Goal: Download file/media

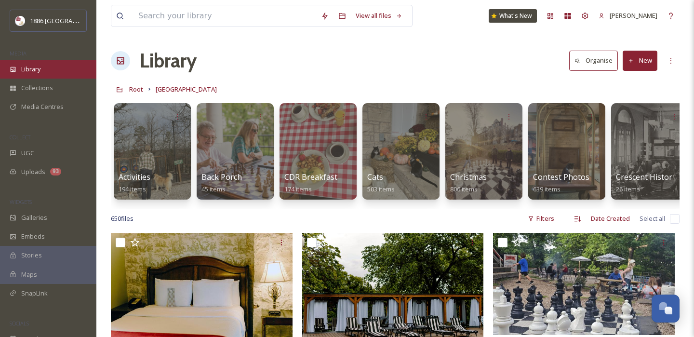
click at [32, 71] on span "Library" at bounding box center [30, 69] width 19 height 9
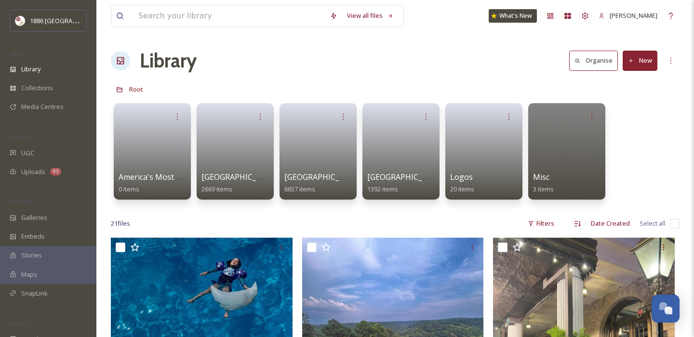
click at [156, 182] on span "America's Most Haunted Hotel" at bounding box center [174, 177] width 110 height 11
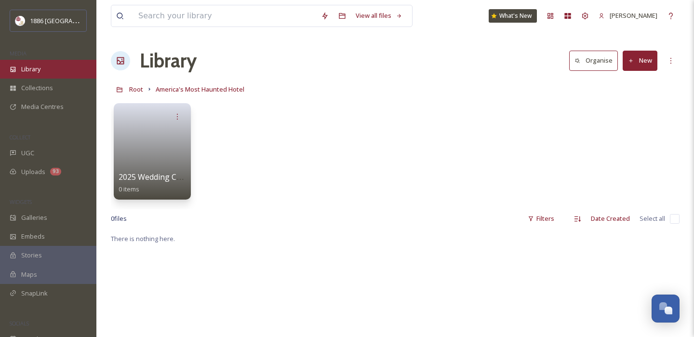
click at [29, 71] on span "Library" at bounding box center [30, 69] width 19 height 9
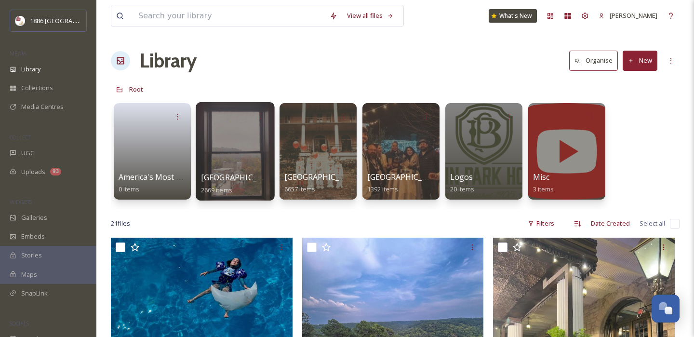
click at [211, 178] on span "[GEOGRAPHIC_DATA]" at bounding box center [240, 177] width 79 height 11
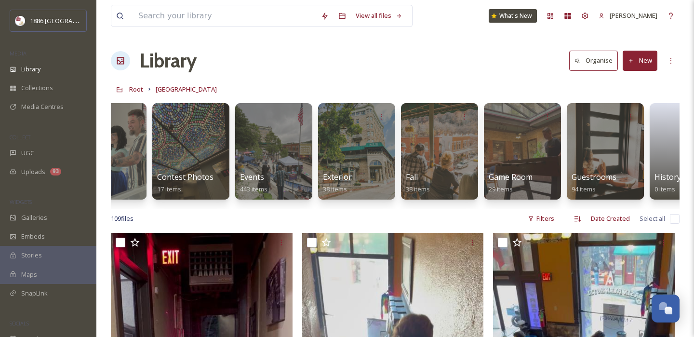
scroll to position [0, 293]
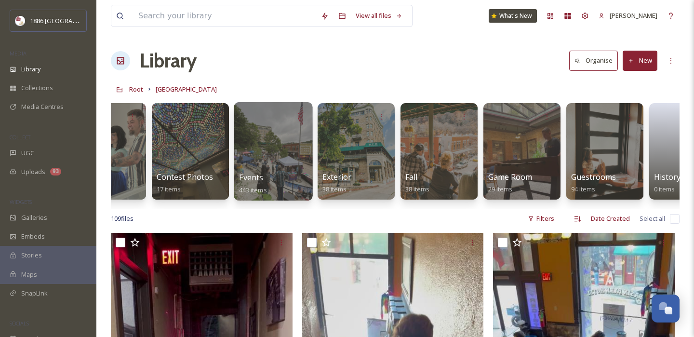
click at [240, 190] on span "443 items" at bounding box center [253, 189] width 28 height 9
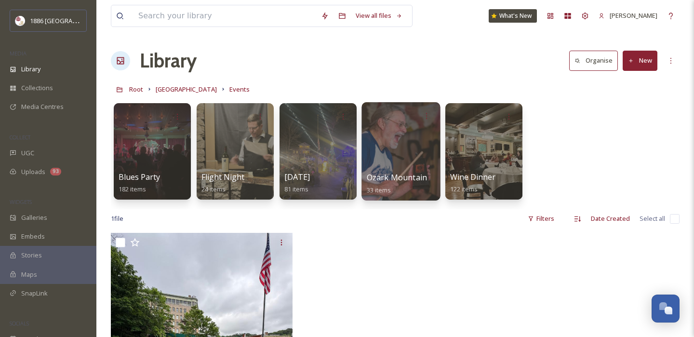
click at [407, 152] on div at bounding box center [400, 151] width 79 height 98
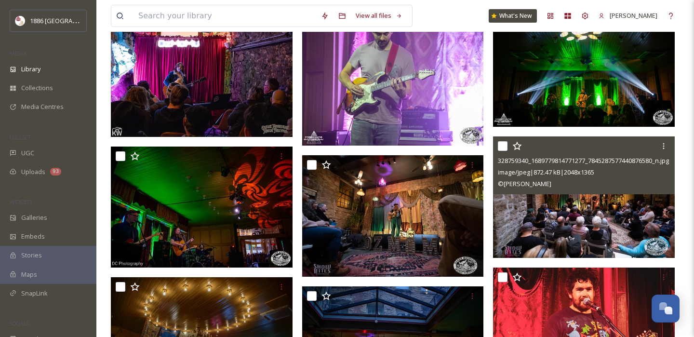
scroll to position [658, 0]
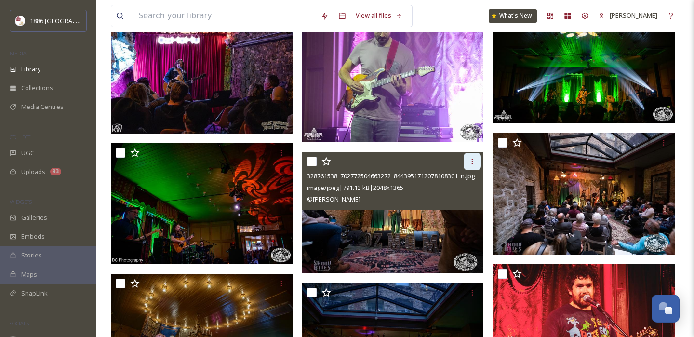
click at [475, 159] on icon at bounding box center [472, 162] width 8 height 8
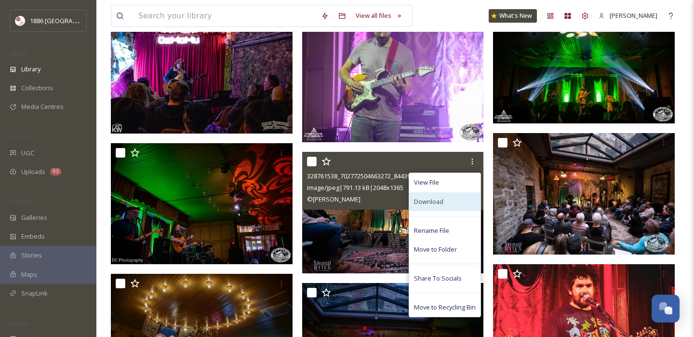
click at [447, 193] on div "Download" at bounding box center [444, 201] width 71 height 19
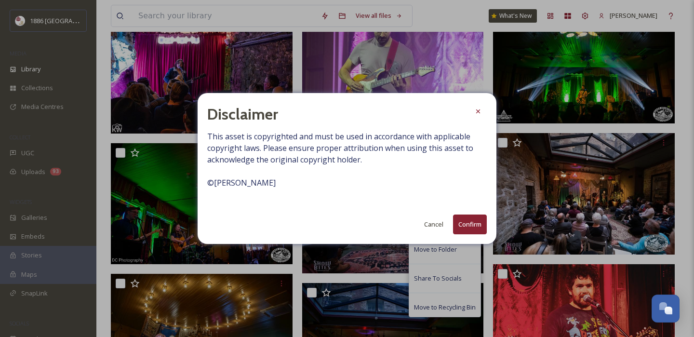
click at [478, 219] on button "Confirm" at bounding box center [470, 224] width 34 height 20
